Goal: Transaction & Acquisition: Purchase product/service

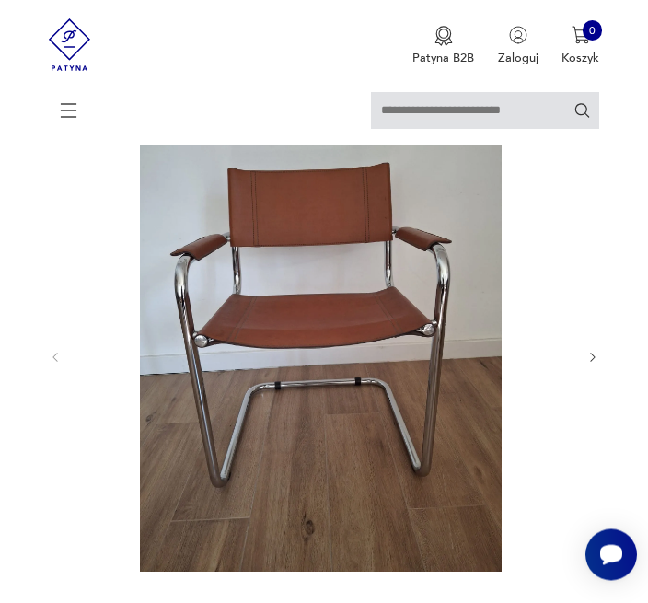
scroll to position [159, 0]
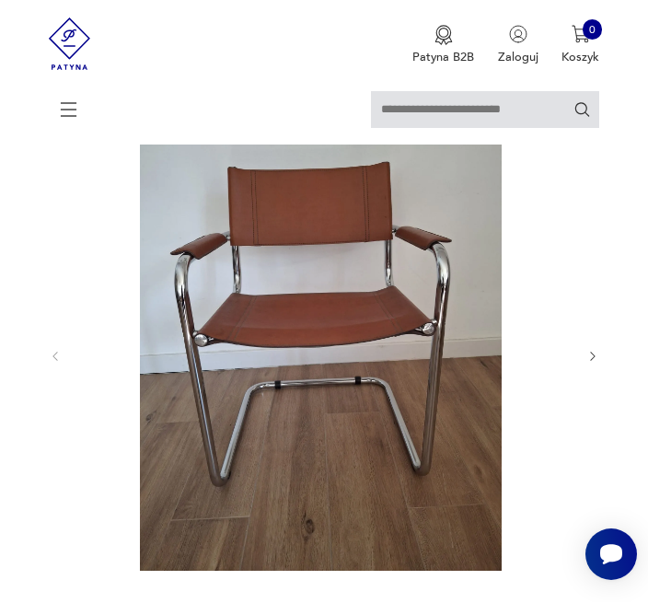
click at [596, 364] on icon "button" at bounding box center [593, 357] width 13 height 13
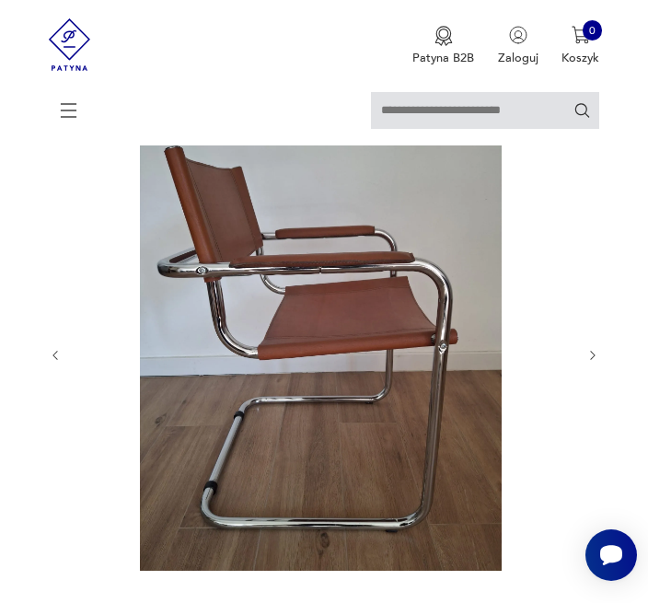
click at [593, 362] on icon "button" at bounding box center [593, 355] width 13 height 13
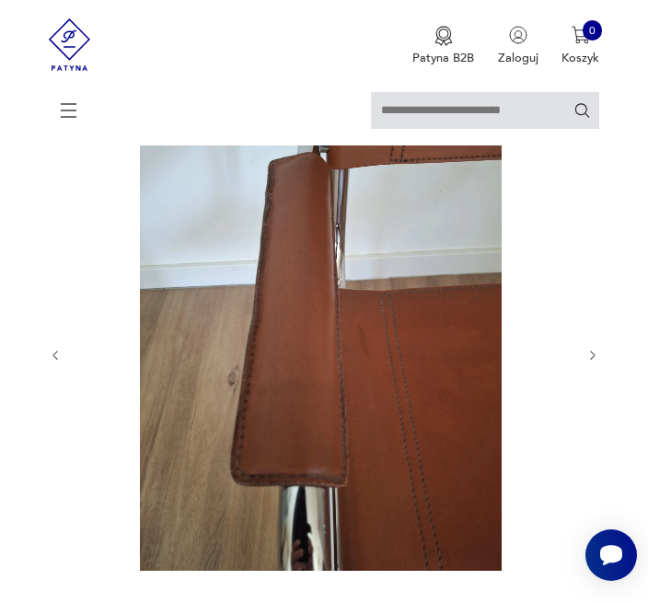
click at [587, 379] on div at bounding box center [324, 355] width 551 height 534
click at [587, 363] on button "button" at bounding box center [593, 355] width 13 height 15
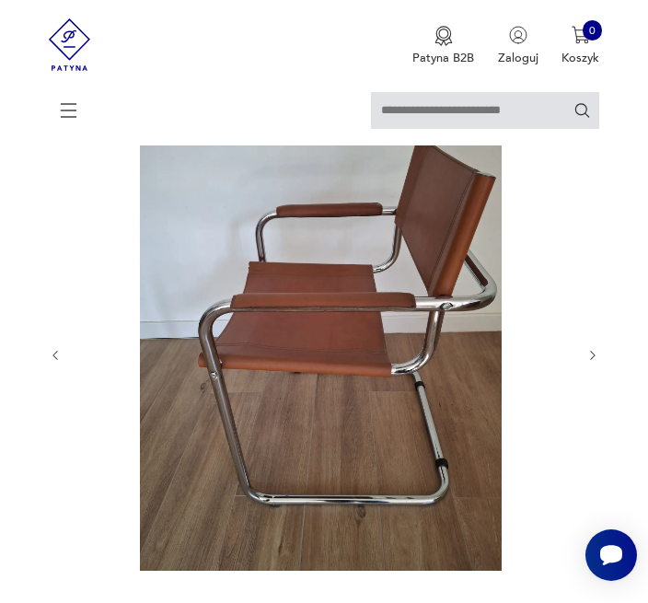
click at [592, 362] on icon "button" at bounding box center [593, 355] width 13 height 13
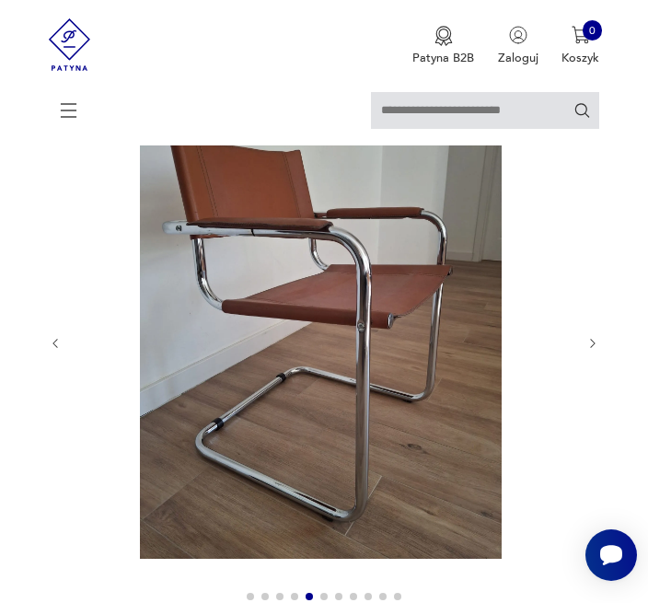
scroll to position [164, 0]
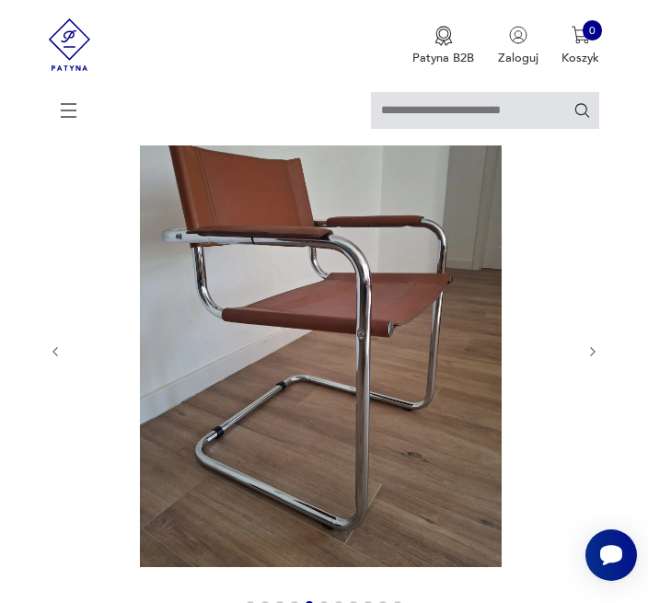
click at [598, 358] on icon "button" at bounding box center [593, 351] width 13 height 13
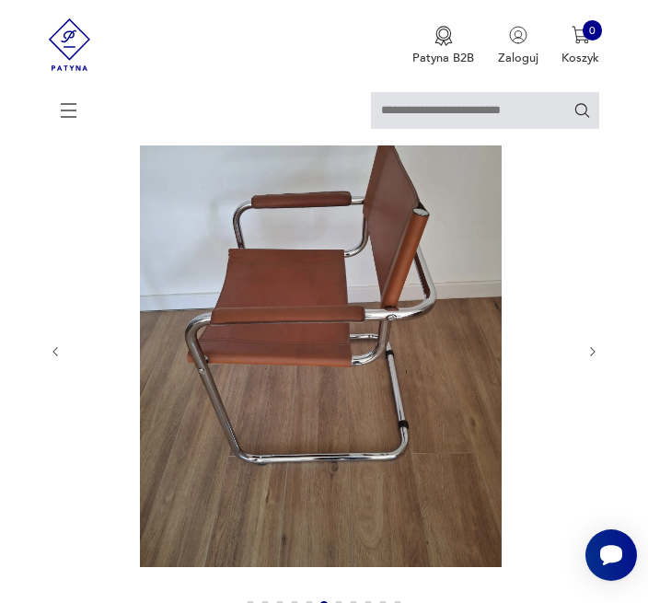
click at [596, 358] on icon "button" at bounding box center [593, 351] width 13 height 13
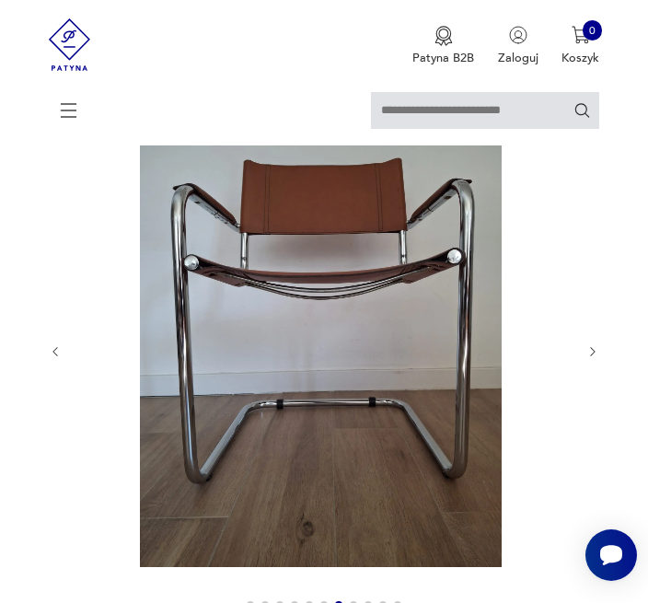
click at [587, 358] on icon "button" at bounding box center [593, 351] width 13 height 13
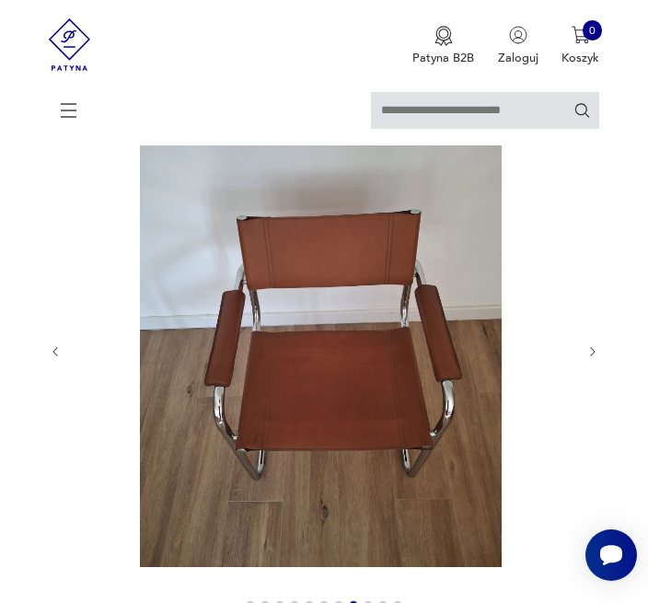
click at [589, 358] on icon "button" at bounding box center [593, 351] width 13 height 13
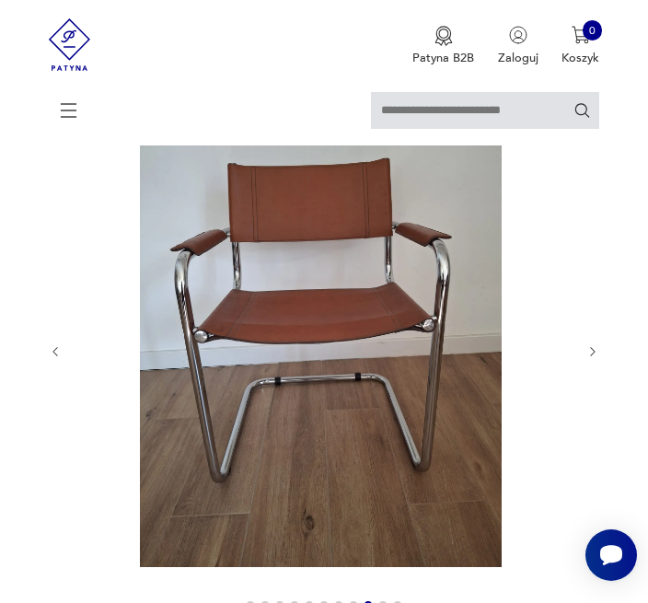
click at [589, 381] on div at bounding box center [324, 352] width 551 height 534
click at [594, 359] on button "button" at bounding box center [593, 351] width 13 height 15
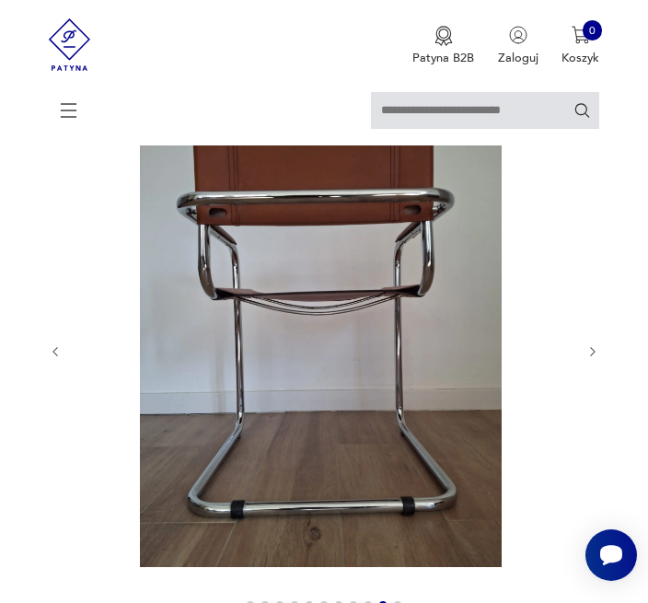
click at [592, 358] on icon "button" at bounding box center [593, 351] width 13 height 13
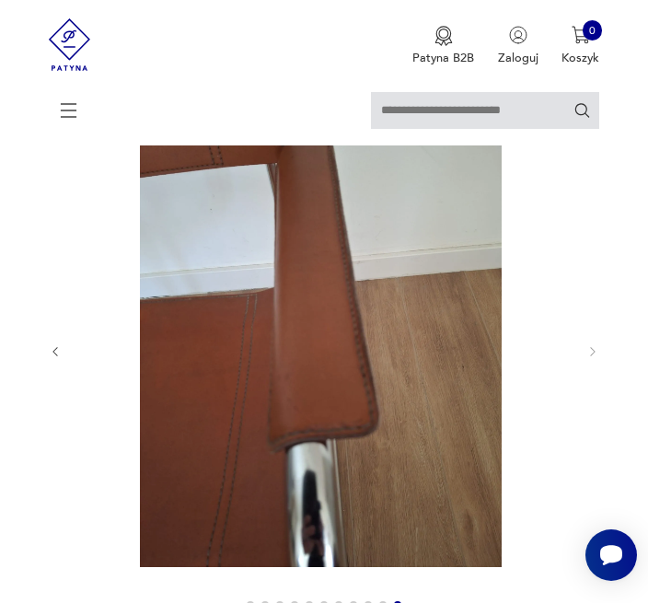
click at [585, 378] on div at bounding box center [324, 352] width 551 height 534
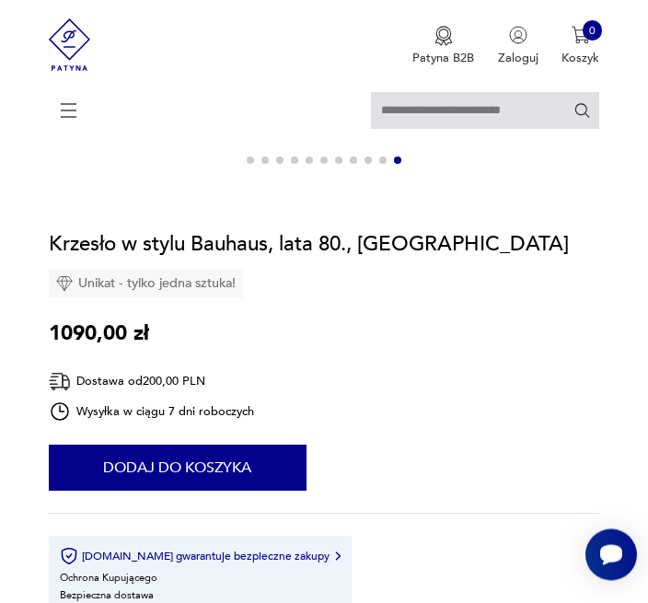
scroll to position [607, 0]
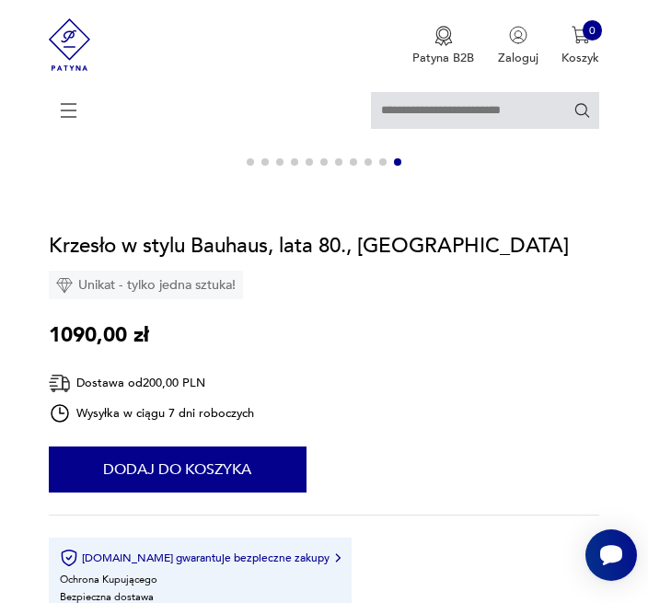
click at [242, 493] on button "Dodaj do koszyka" at bounding box center [178, 470] width 258 height 46
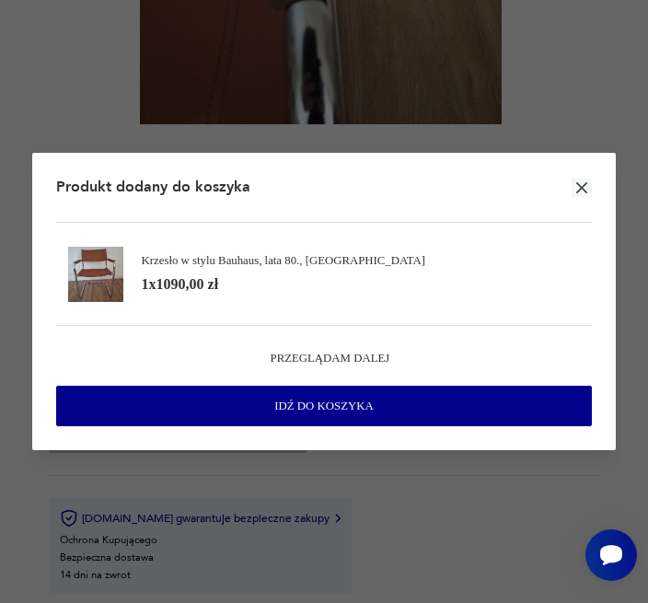
click at [532, 425] on div "Idź do koszyka" at bounding box center [324, 406] width 518 height 39
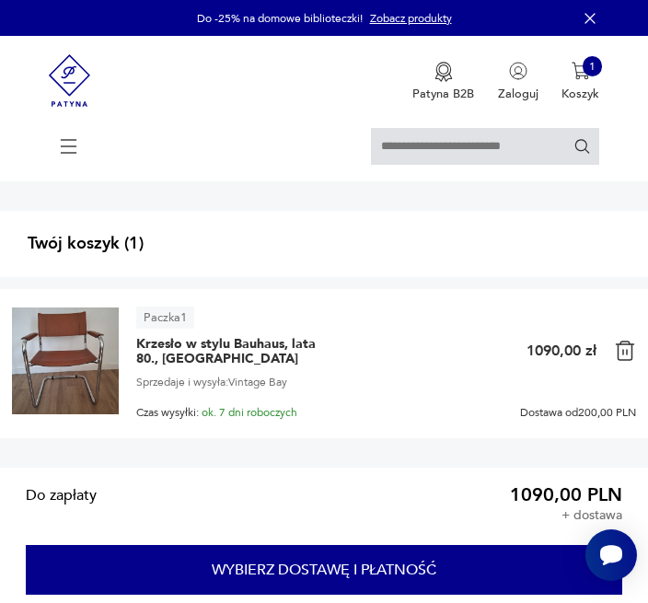
click at [488, 594] on button "Wybierz dostawę i płatność" at bounding box center [324, 569] width 597 height 49
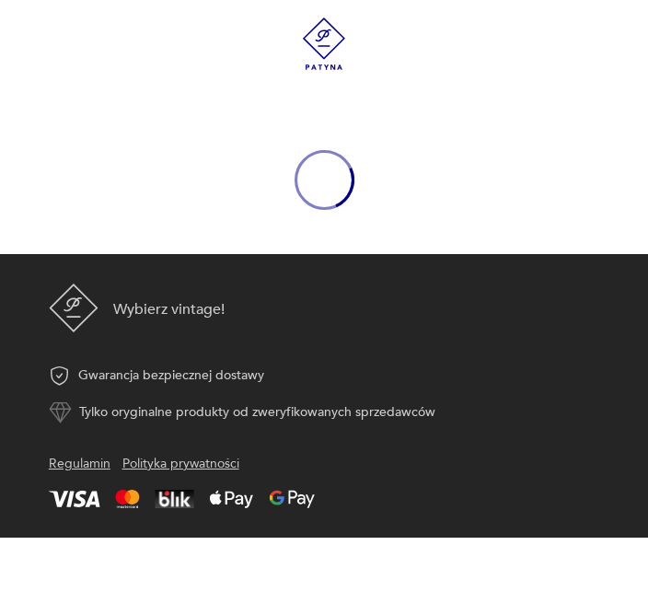
scroll to position [1, 0]
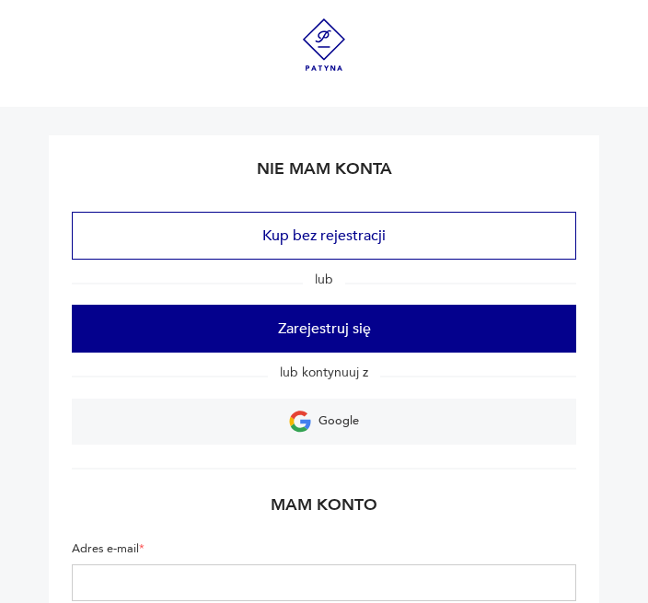
click at [374, 381] on span "lub kontynuuj z" at bounding box center [324, 372] width 112 height 17
click at [376, 445] on link "Google" at bounding box center [324, 422] width 504 height 46
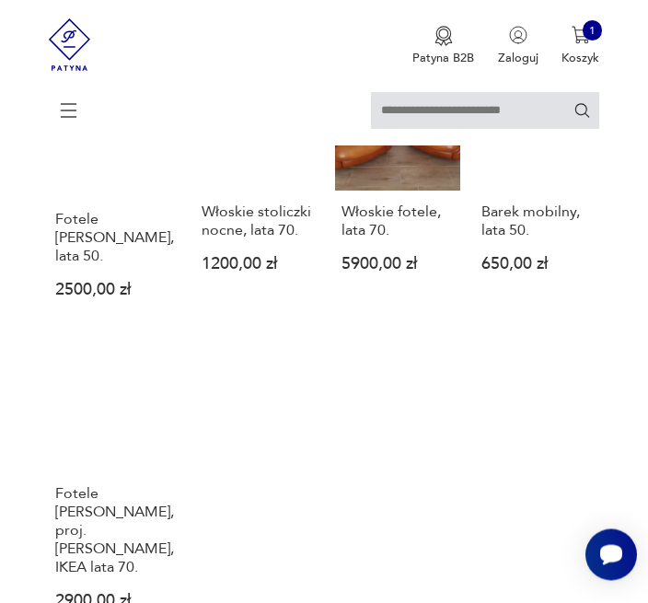
scroll to position [3020, 0]
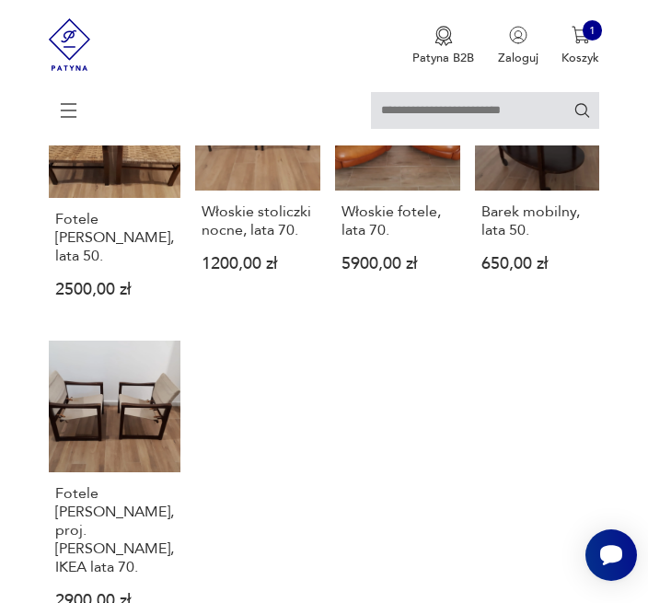
click at [592, 33] on div "1" at bounding box center [593, 30] width 20 height 20
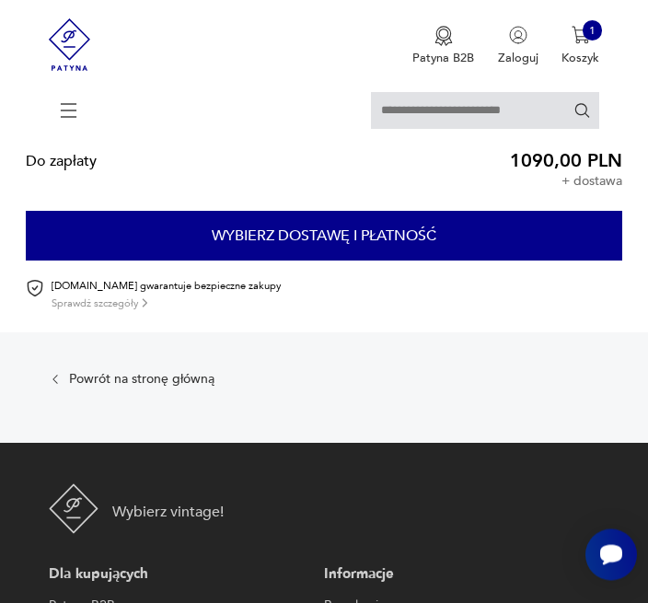
scroll to position [334, 0]
click at [443, 260] on button "Wybierz dostawę i płatność" at bounding box center [324, 235] width 597 height 49
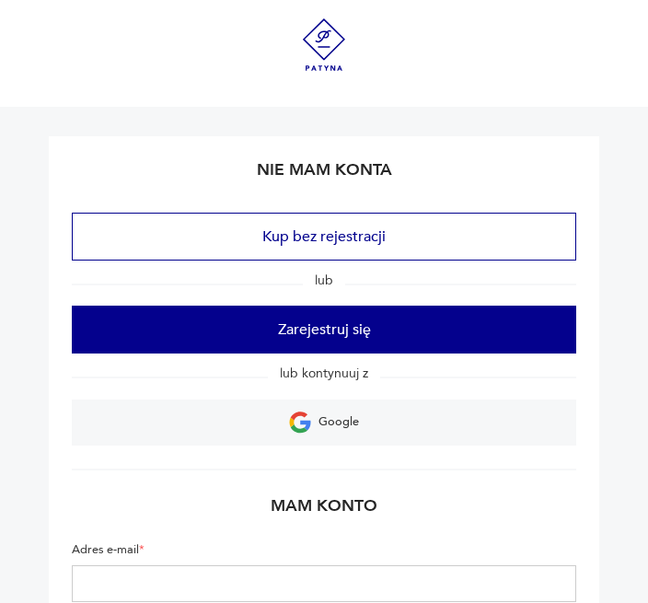
click at [464, 255] on button "Kup bez rejestracji" at bounding box center [324, 237] width 504 height 48
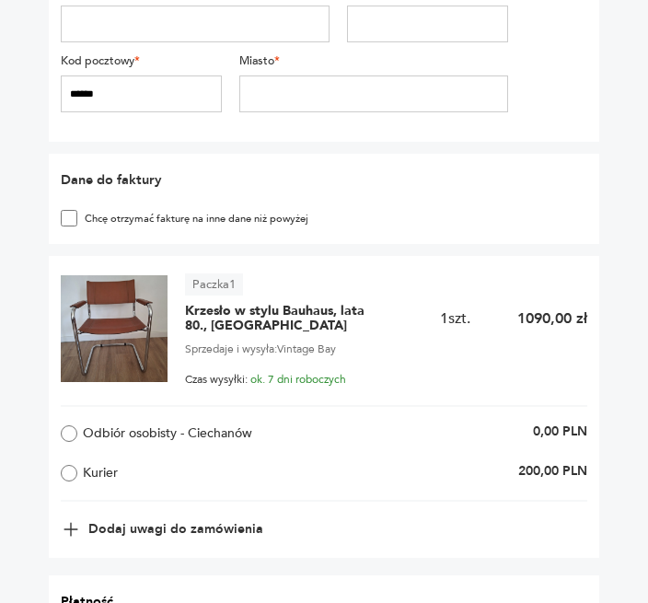
scroll to position [507, 0]
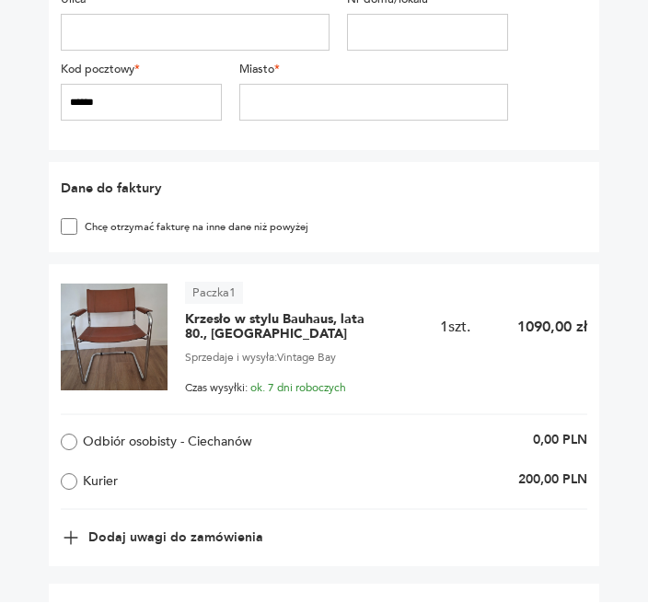
click at [109, 391] on img at bounding box center [114, 338] width 107 height 107
